Goal: Task Accomplishment & Management: Use online tool/utility

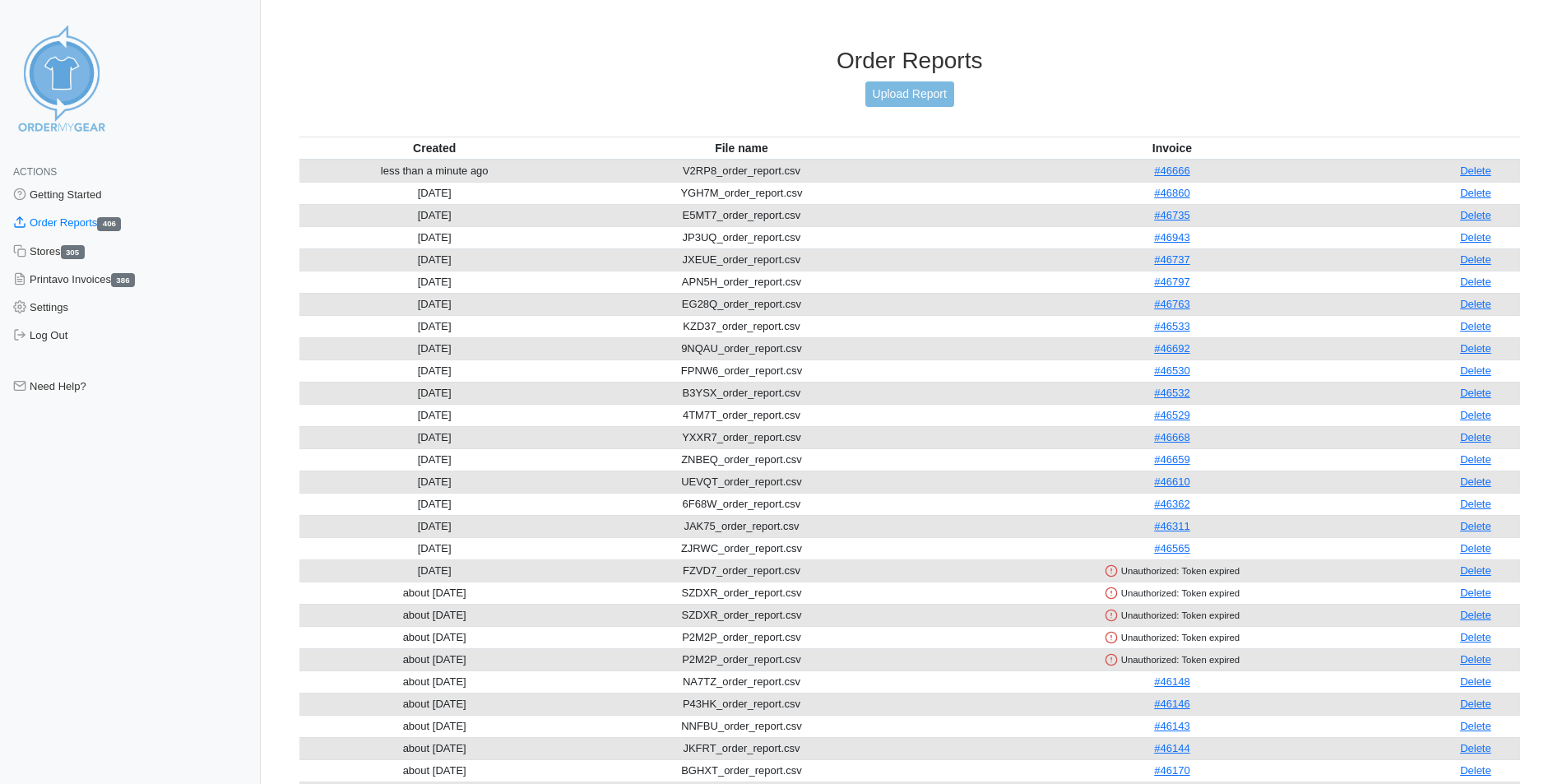
click at [908, 90] on link "Upload Report" at bounding box center [910, 94] width 88 height 26
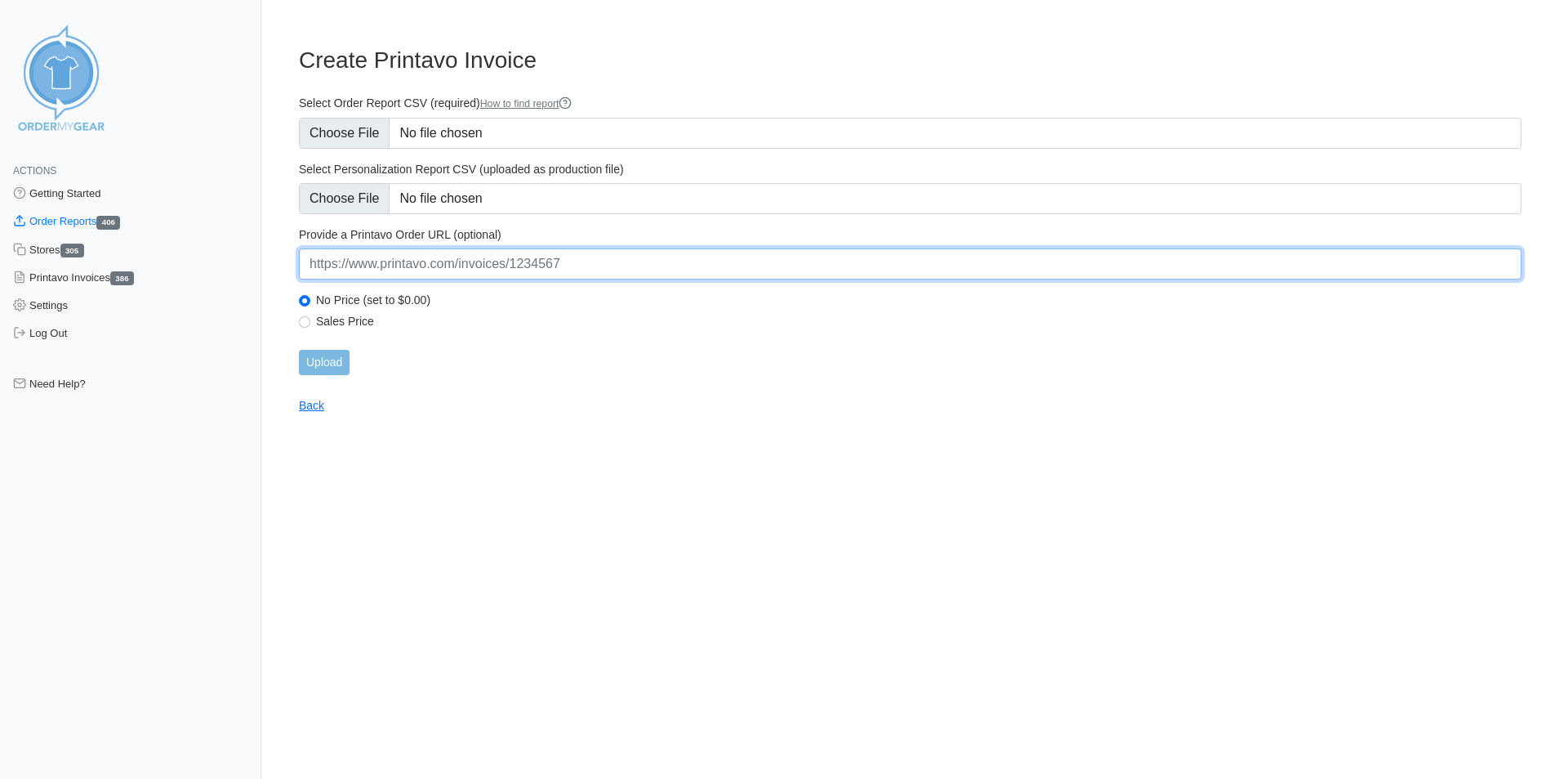
click at [450, 270] on input "url" at bounding box center [910, 263] width 1223 height 31
paste input "[URL][DOMAIN_NAME]"
type input "[URL][DOMAIN_NAME]"
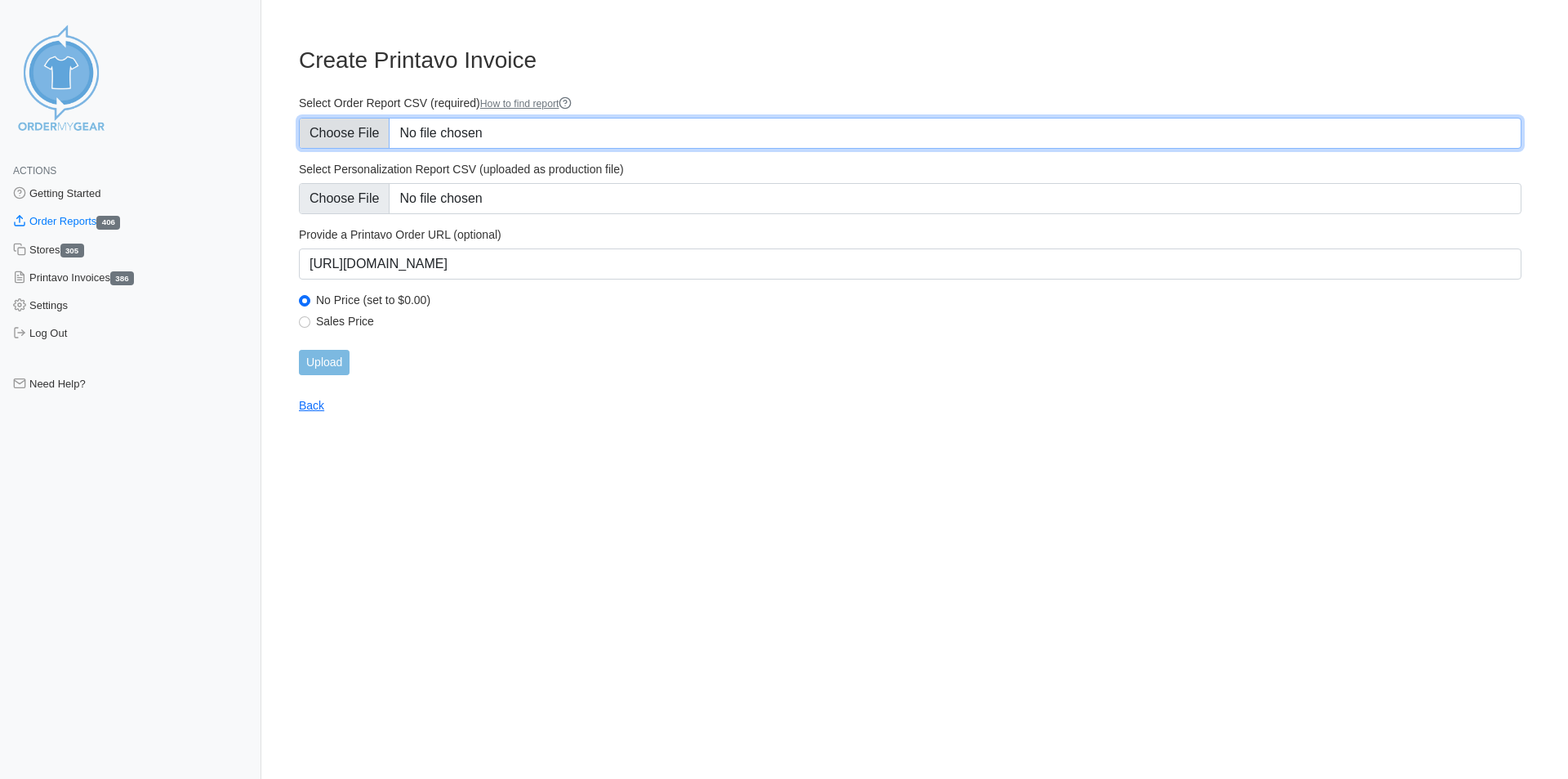
click at [356, 137] on input "Select Order Report CSV (required) How to find report" at bounding box center [910, 133] width 1223 height 31
type input "C:\fakepath\ZBCWX_order_report.csv"
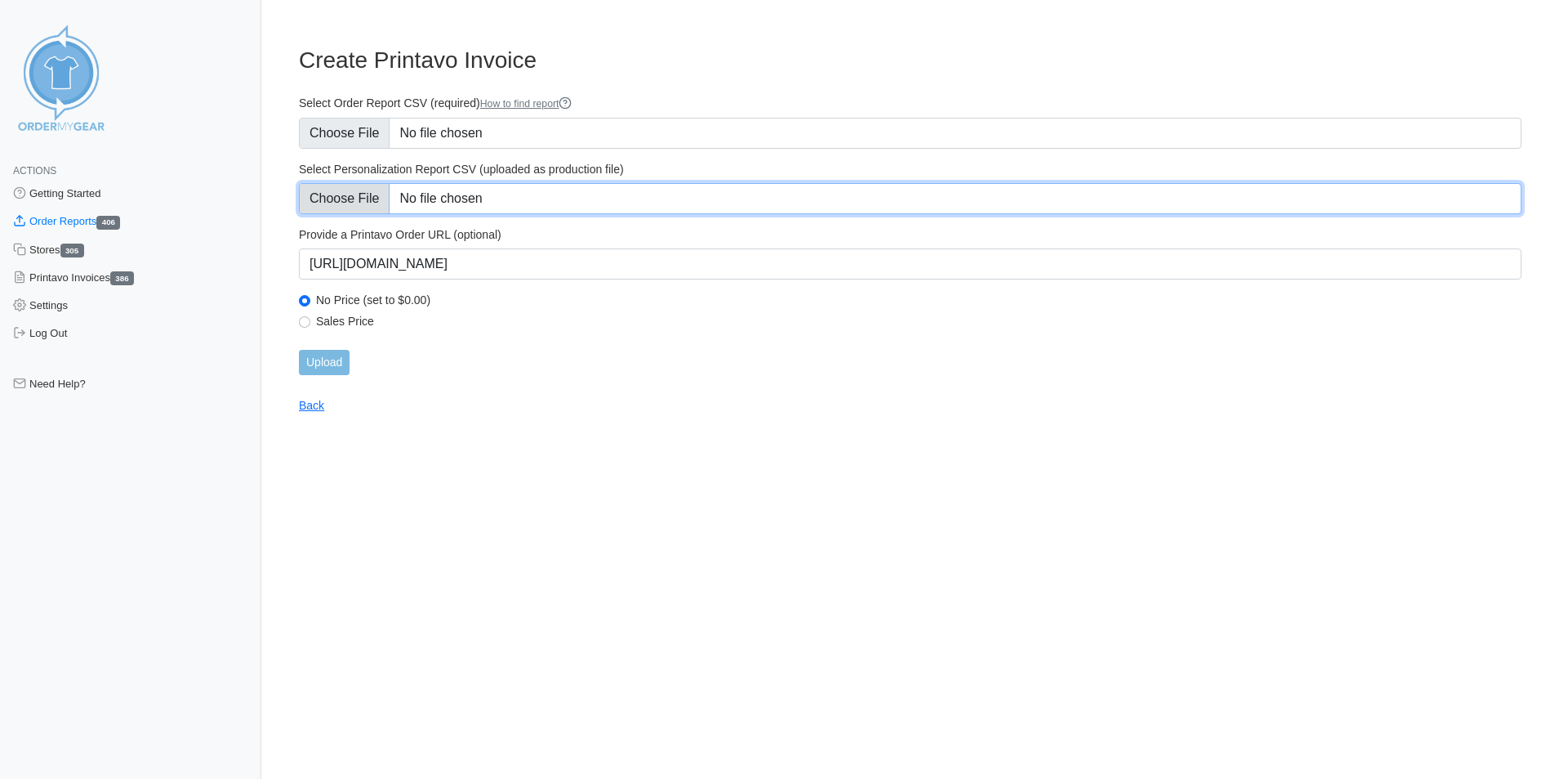
click at [370, 202] on input "Select Personalization Report CSV (uploaded as production file)" at bounding box center [910, 198] width 1223 height 31
type input "C:\fakepath\ZBCWX_personalization_report.csv"
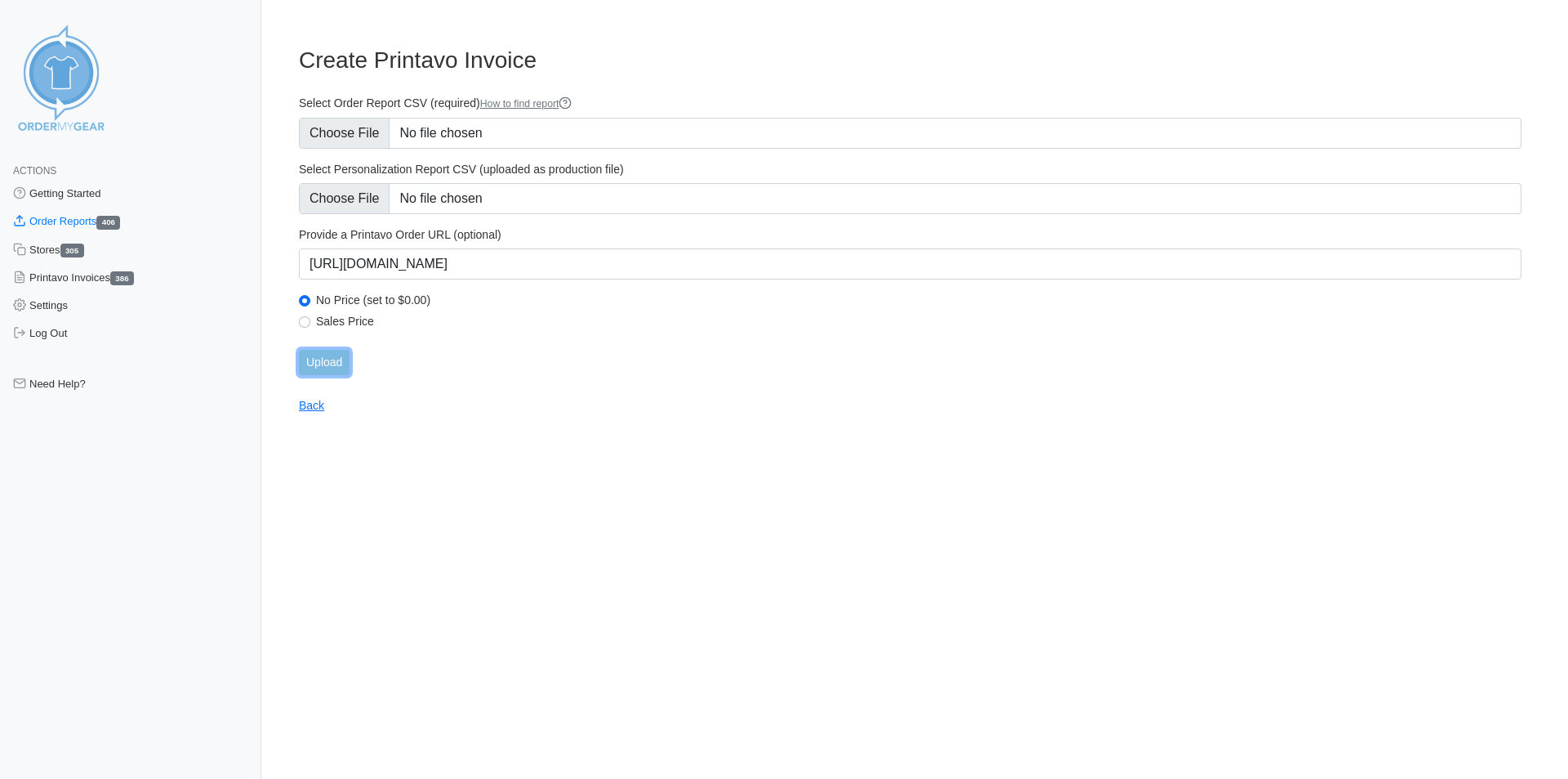
click at [326, 365] on input "Upload" at bounding box center [324, 362] width 51 height 25
